Goal: Contribute content

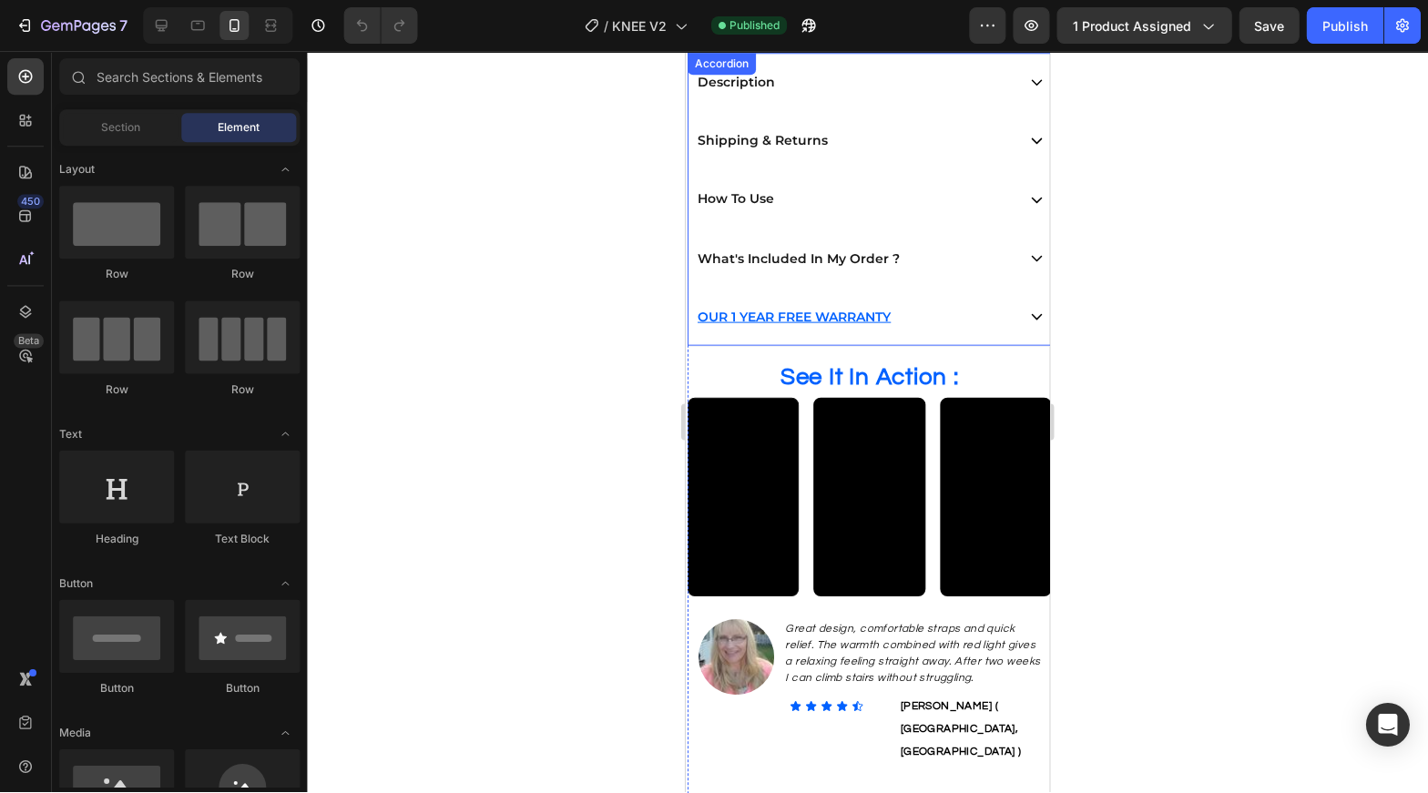
scroll to position [872, 0]
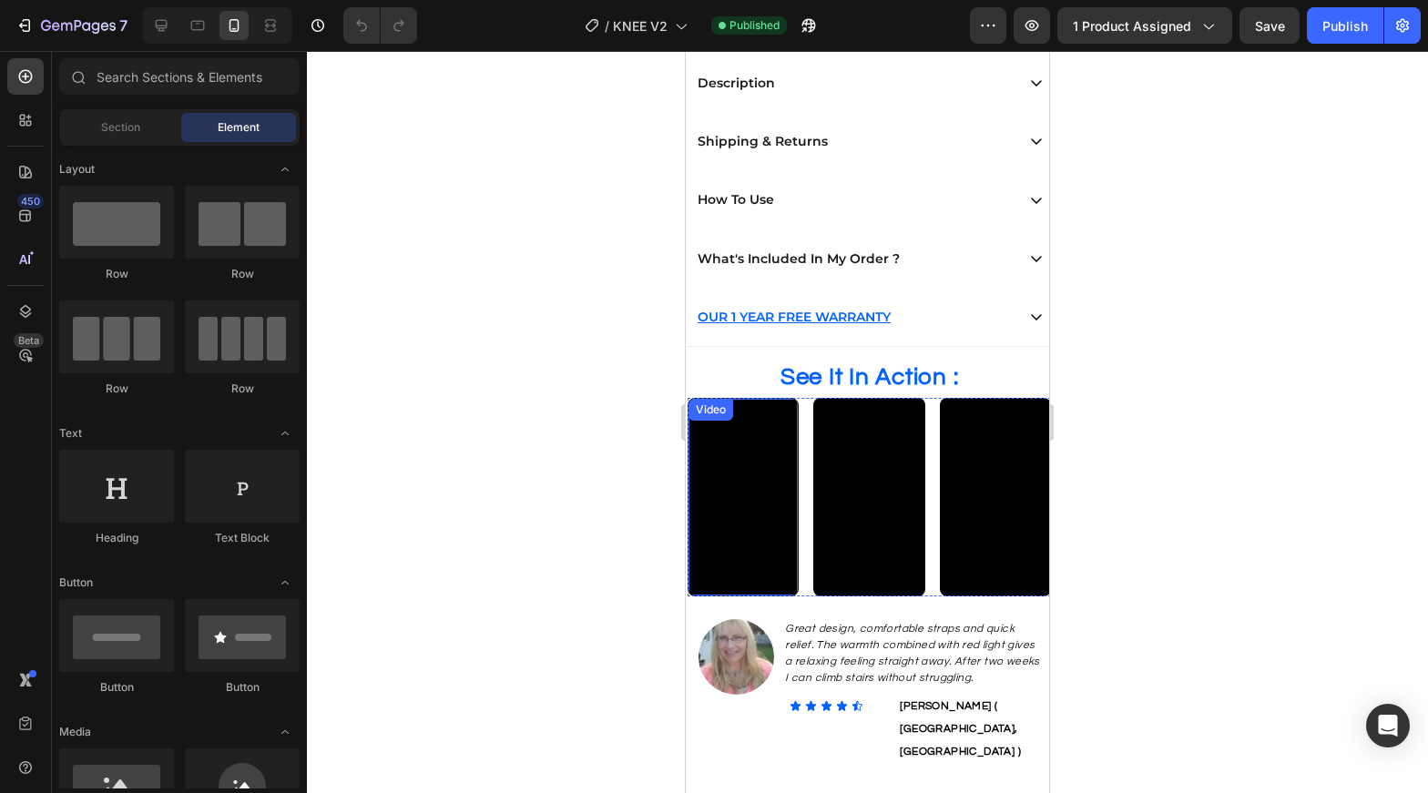
click at [776, 515] on video at bounding box center [743, 496] width 109 height 195
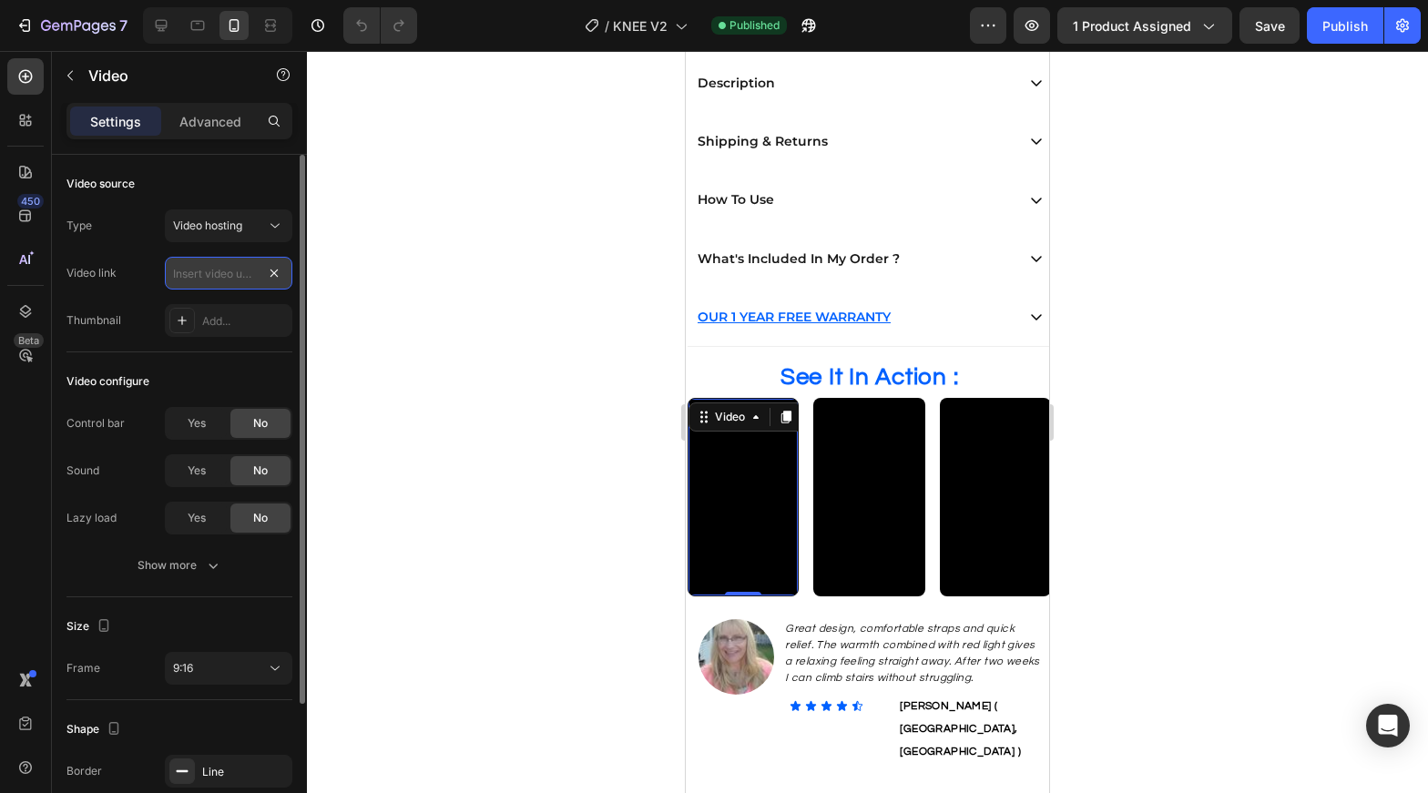
scroll to position [0, 0]
click at [212, 270] on input "text" at bounding box center [229, 273] width 128 height 33
paste input "[URL][DOMAIN_NAME]"
type input "[URL][DOMAIN_NAME]"
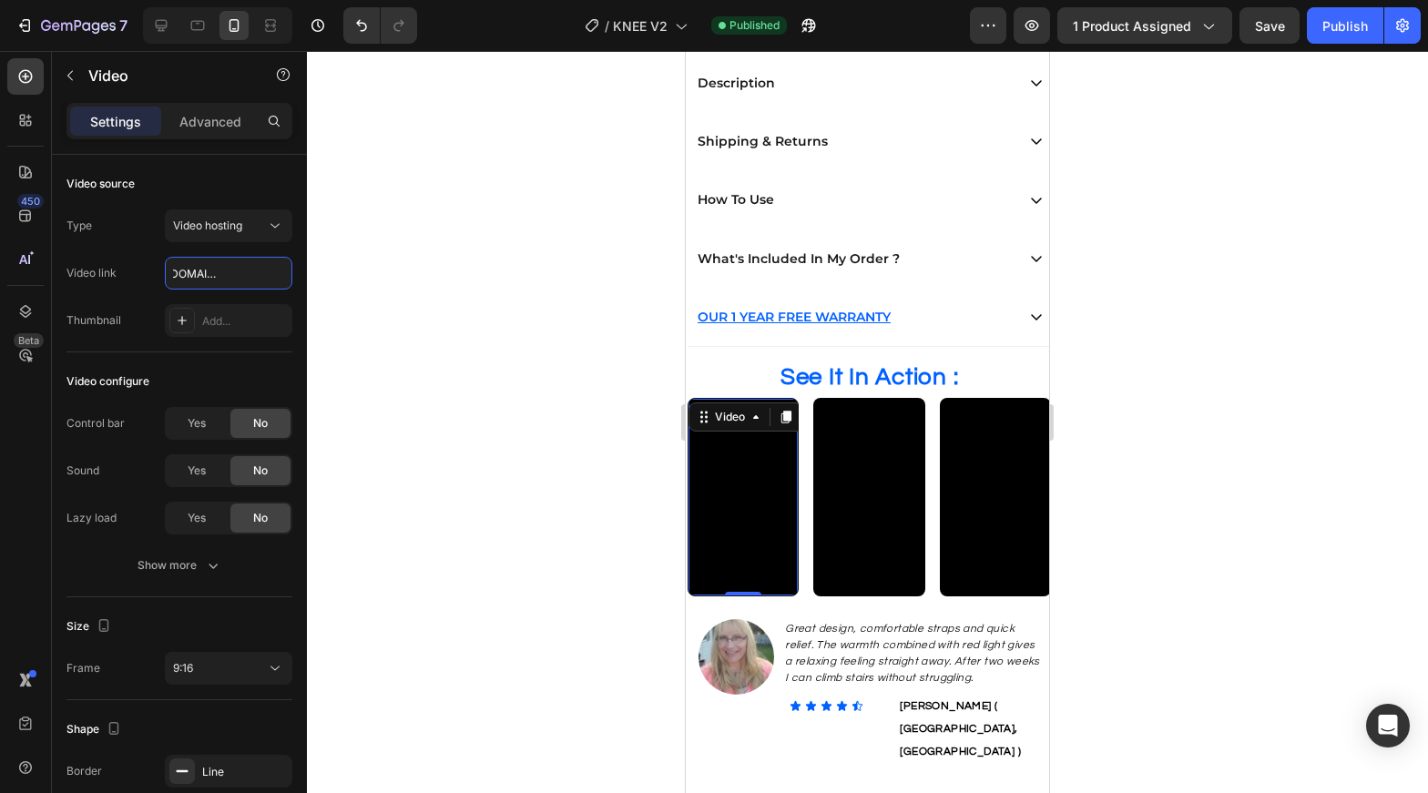
scroll to position [0, 0]
click at [865, 548] on video at bounding box center [868, 497] width 111 height 198
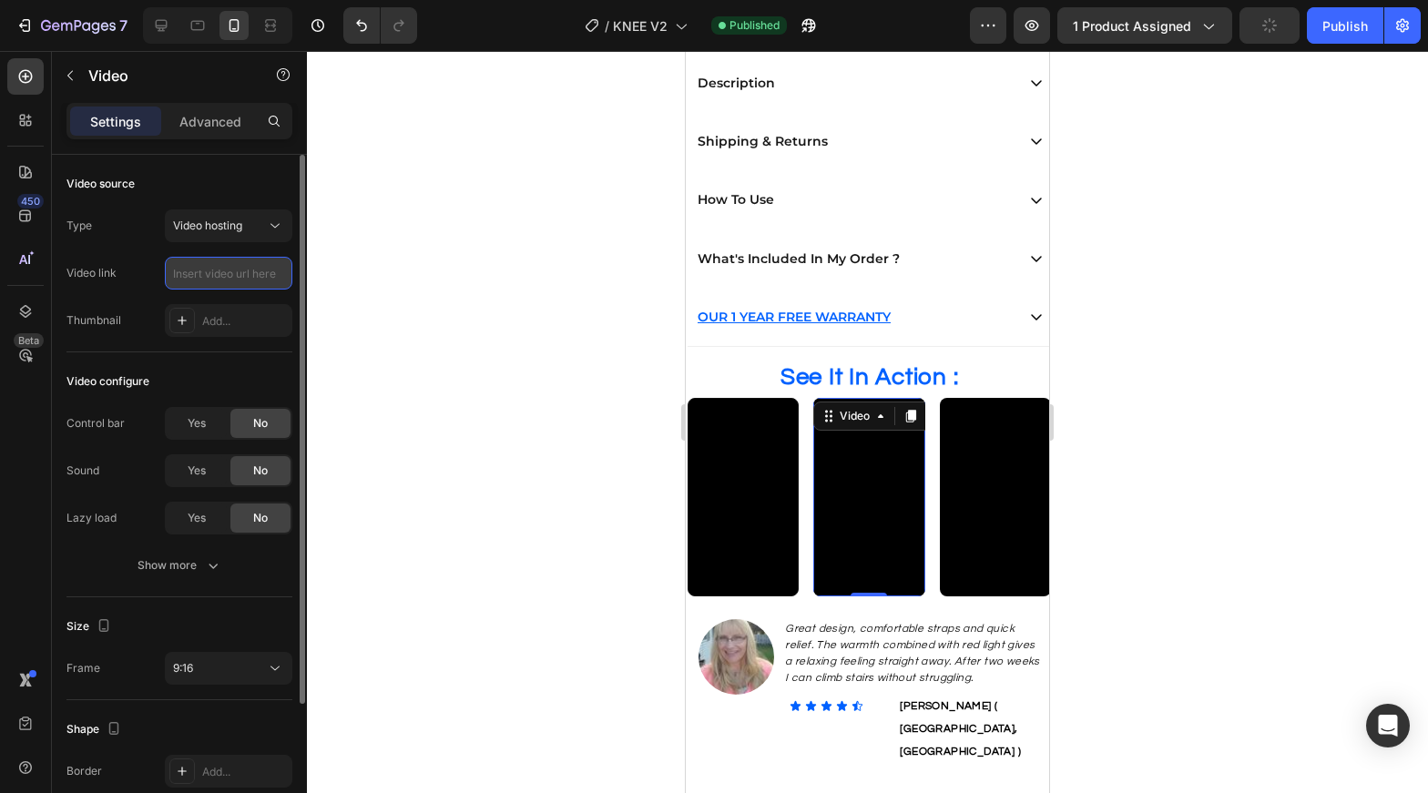
paste input "[URL][DOMAIN_NAME]"
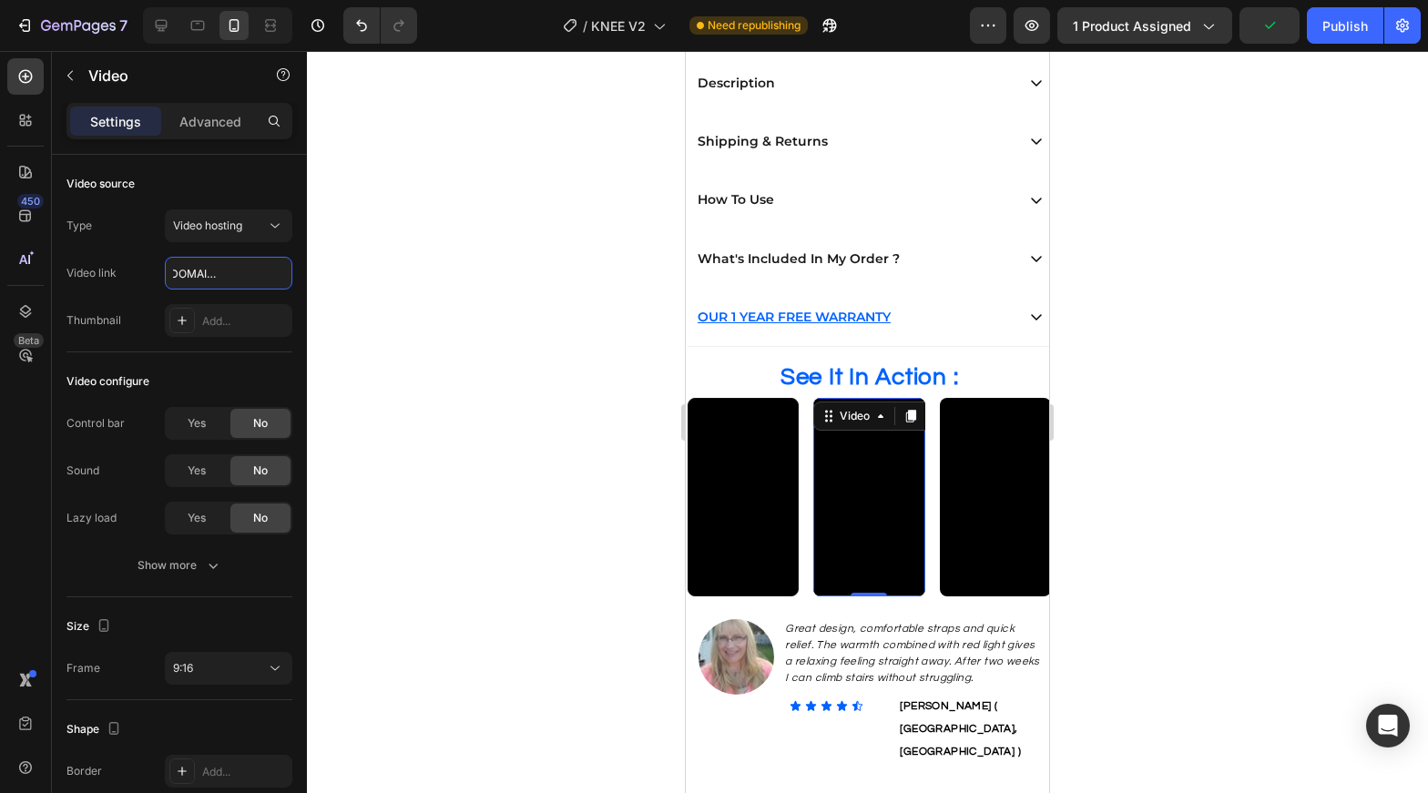
type input "[URL][DOMAIN_NAME]"
click at [972, 514] on video at bounding box center [995, 497] width 111 height 199
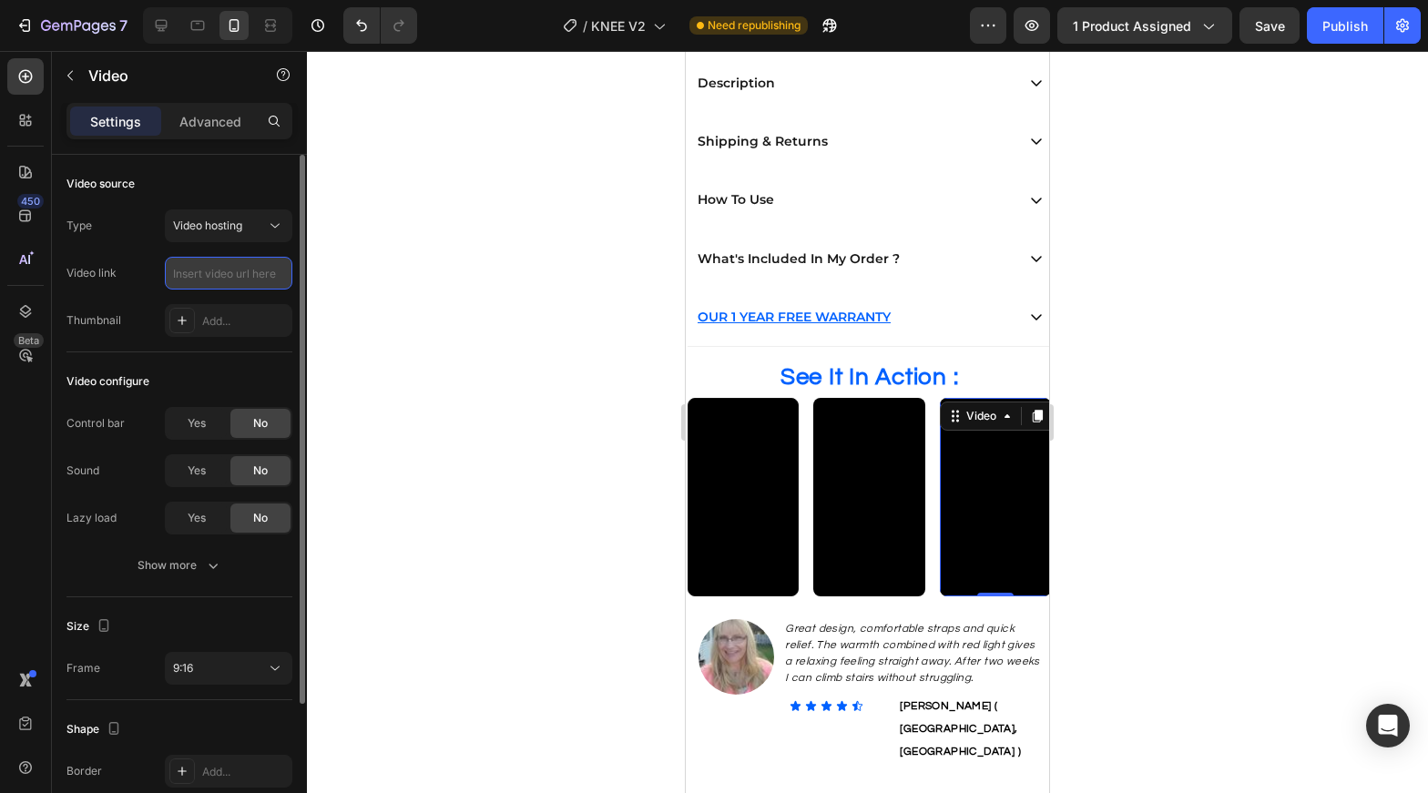
paste input "[URL][DOMAIN_NAME]"
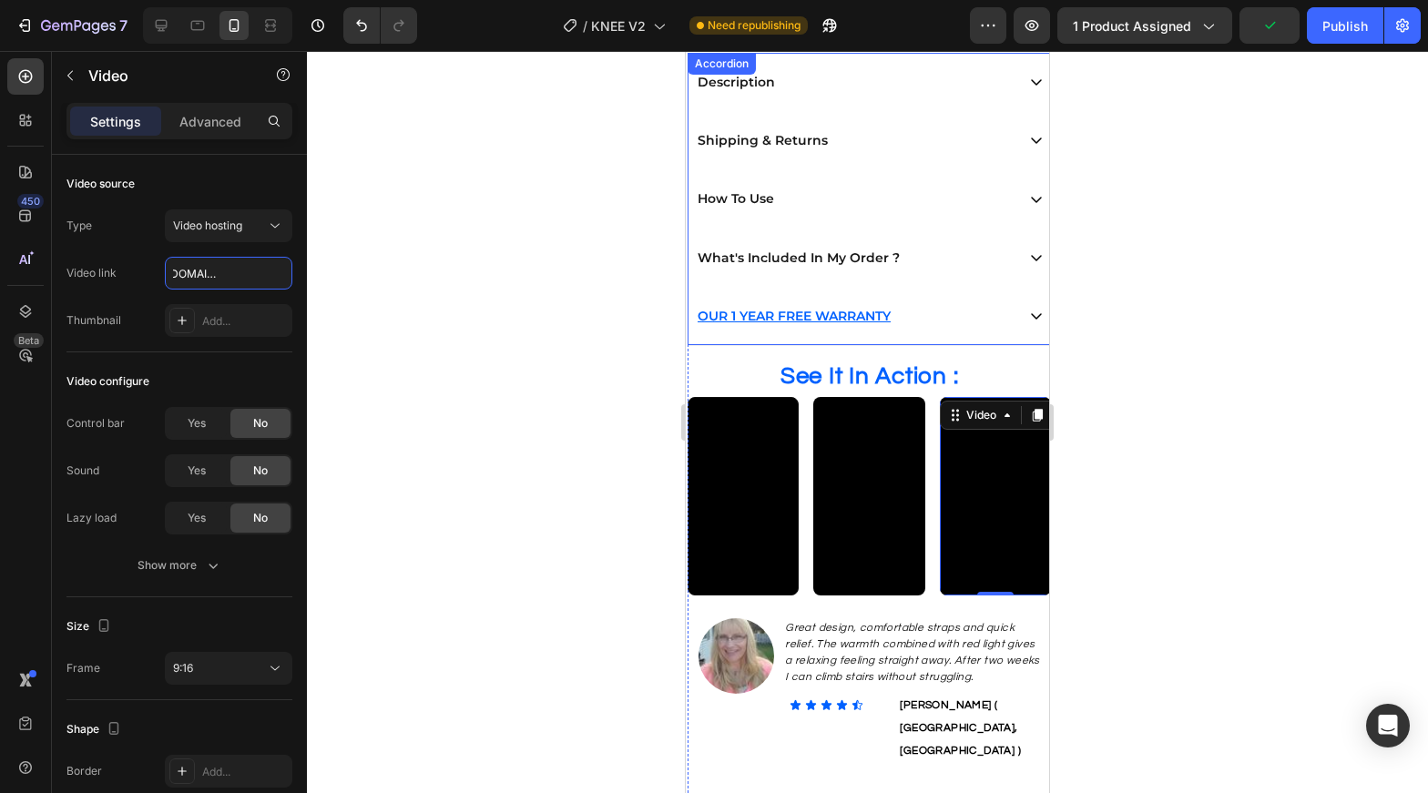
scroll to position [872, 0]
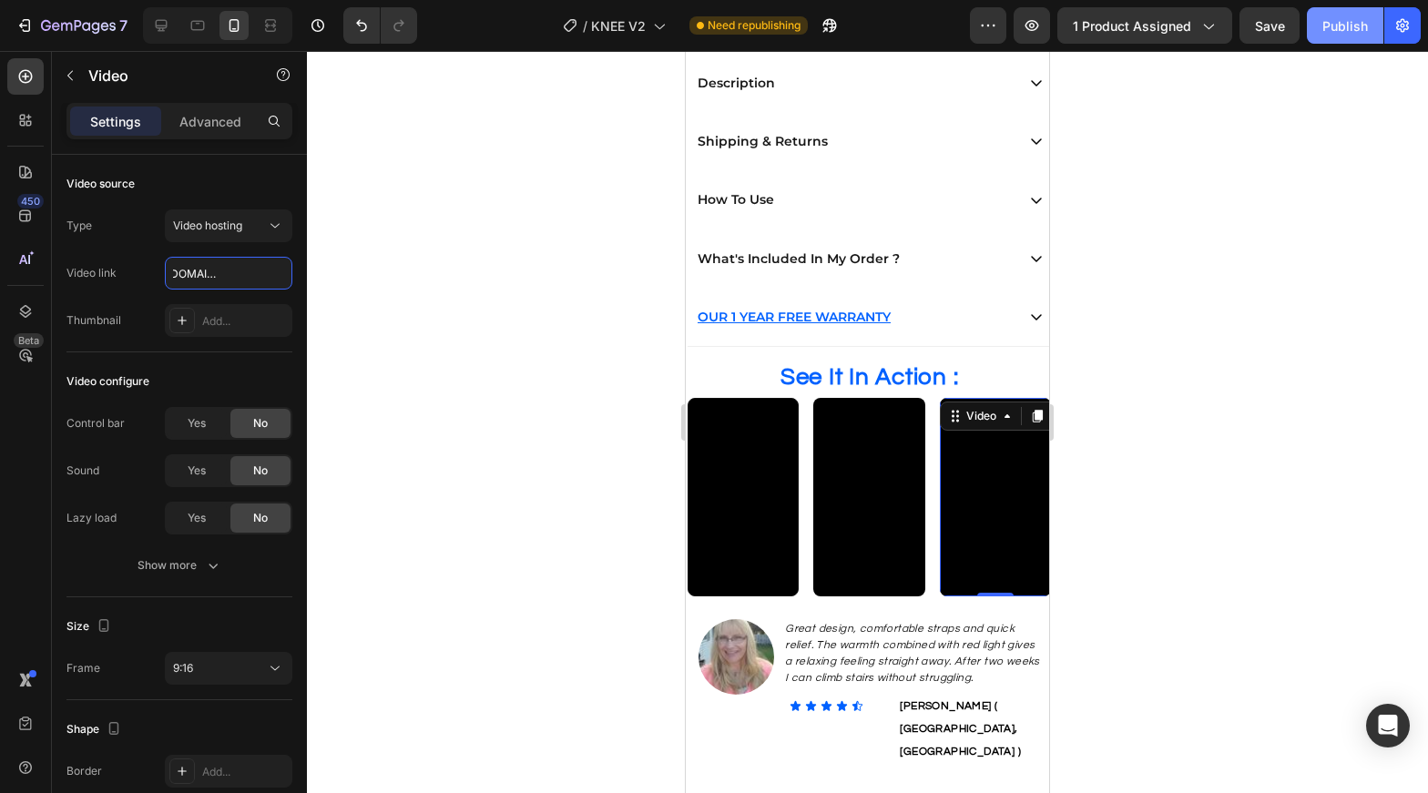
type input "[URL][DOMAIN_NAME]"
click at [1339, 34] on div "Publish" at bounding box center [1346, 25] width 46 height 19
